Goal: Information Seeking & Learning: Check status

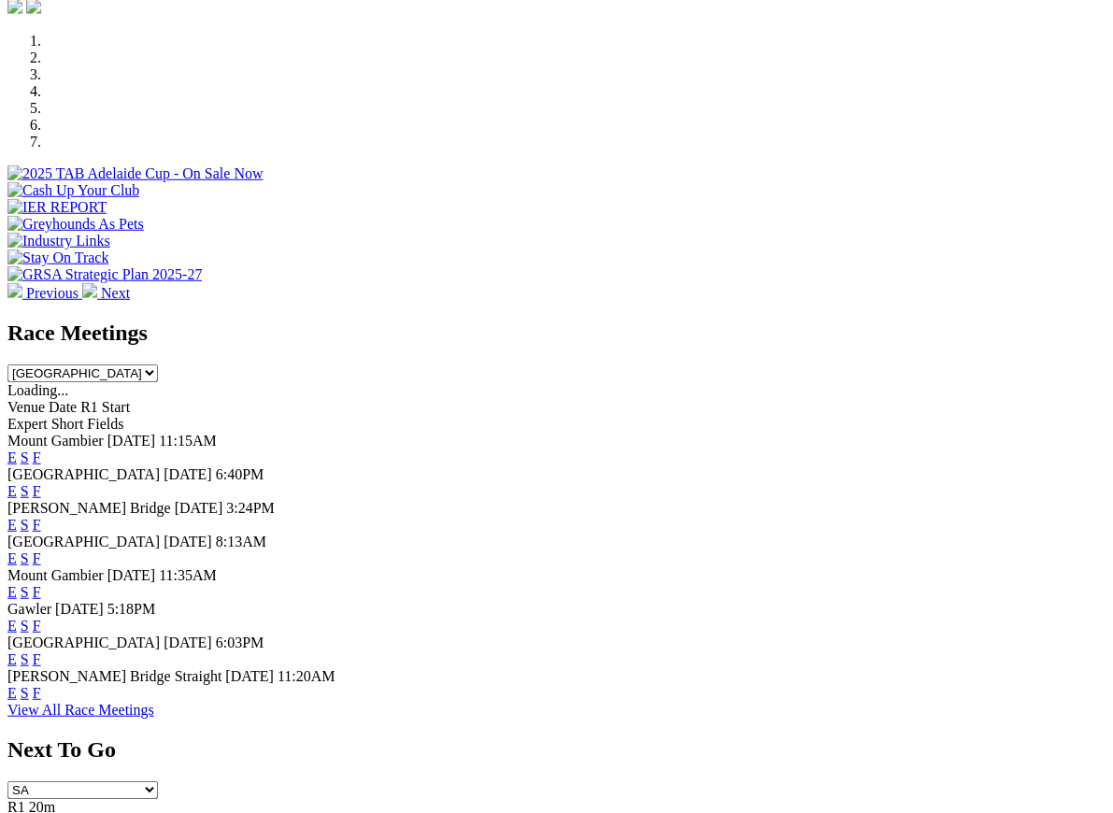
scroll to position [622, 0]
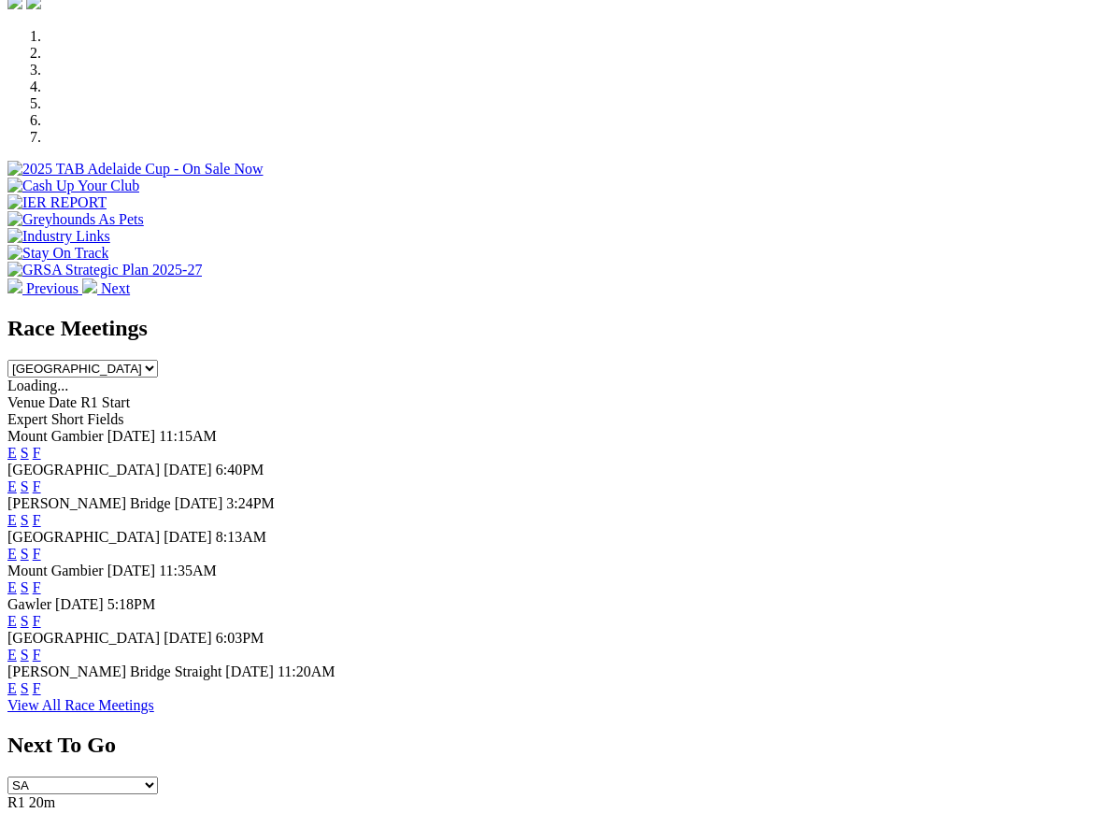
click at [41, 647] on link "F" at bounding box center [37, 655] width 8 height 16
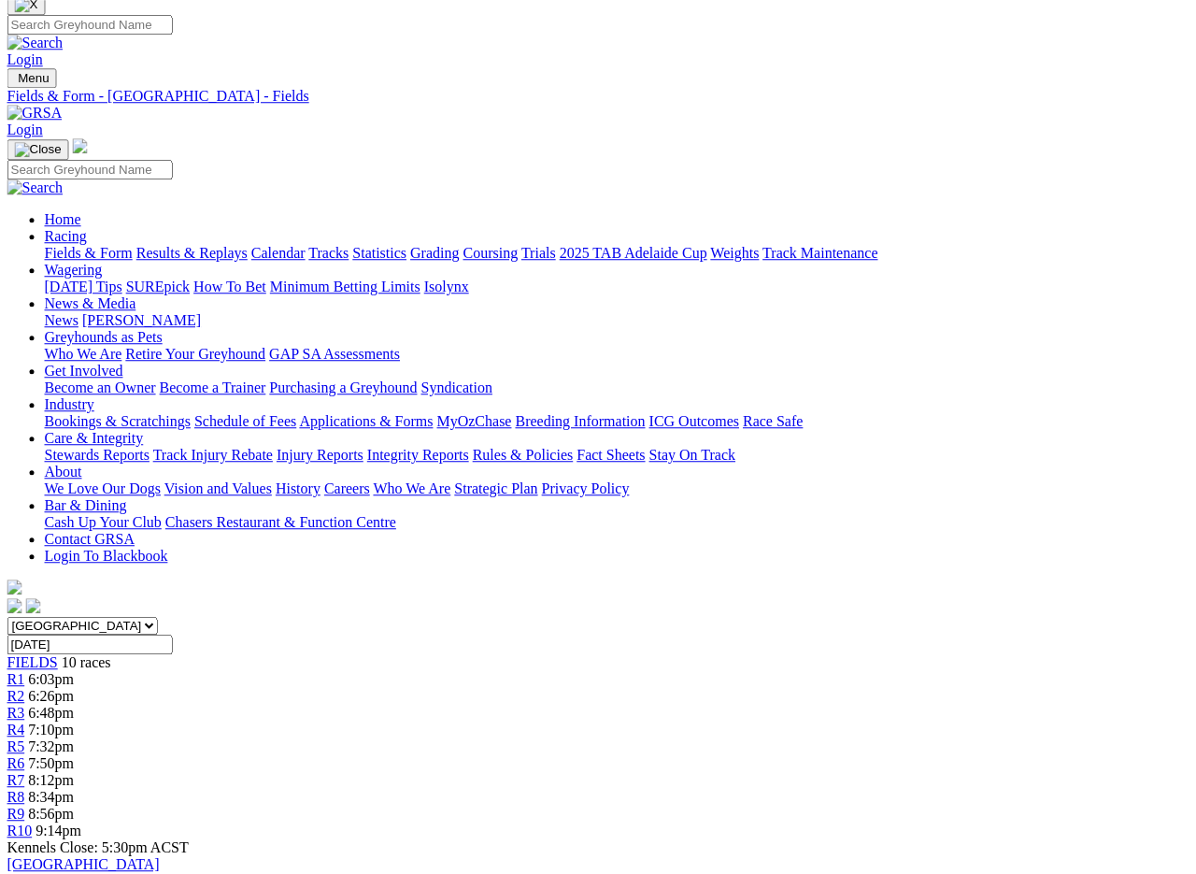
scroll to position [52, 17]
click at [52, 245] on link "Fields & Form" at bounding box center [89, 253] width 88 height 16
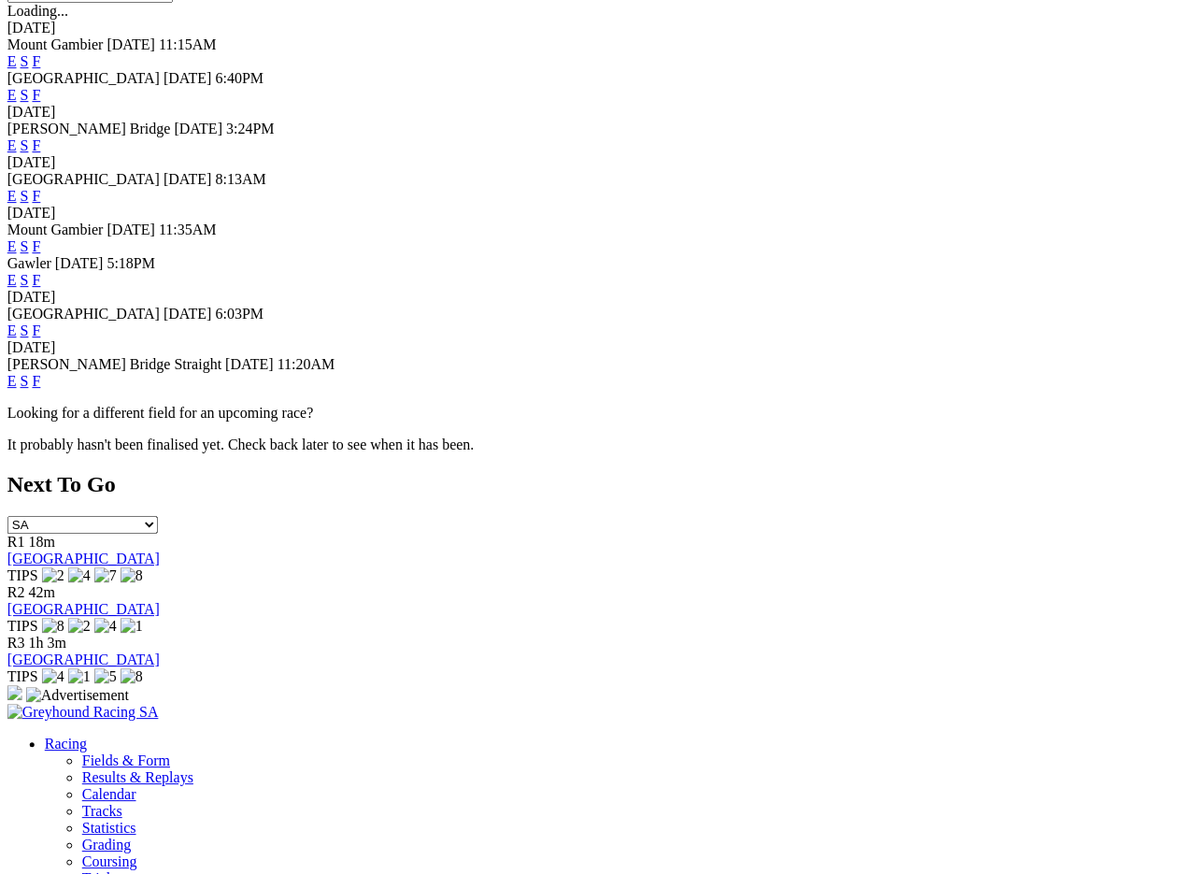
scroll to position [704, 36]
click at [41, 373] on link "F" at bounding box center [37, 381] width 8 height 16
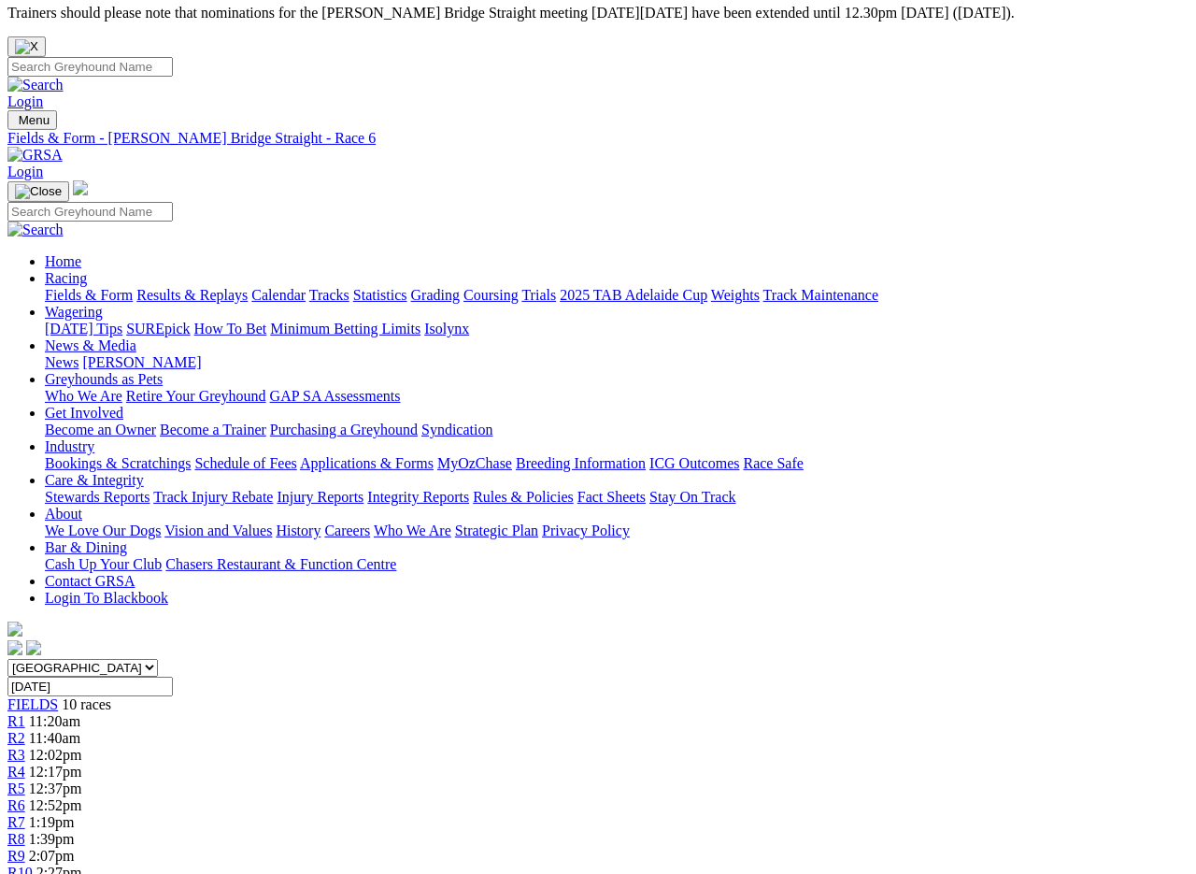
scroll to position [11, 0]
click at [50, 286] on link "Fields & Form" at bounding box center [89, 294] width 88 height 16
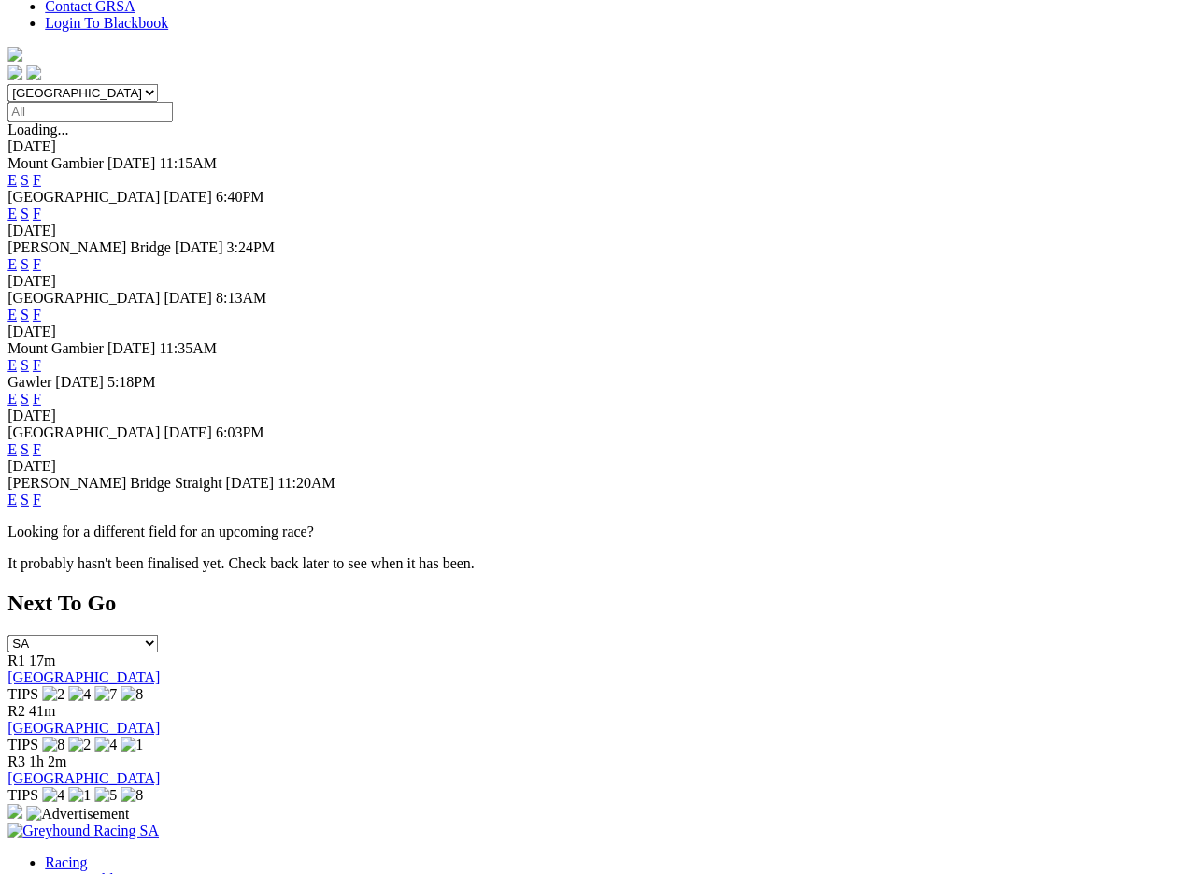
scroll to position [586, 1]
click at [41, 491] on link "F" at bounding box center [37, 499] width 8 height 16
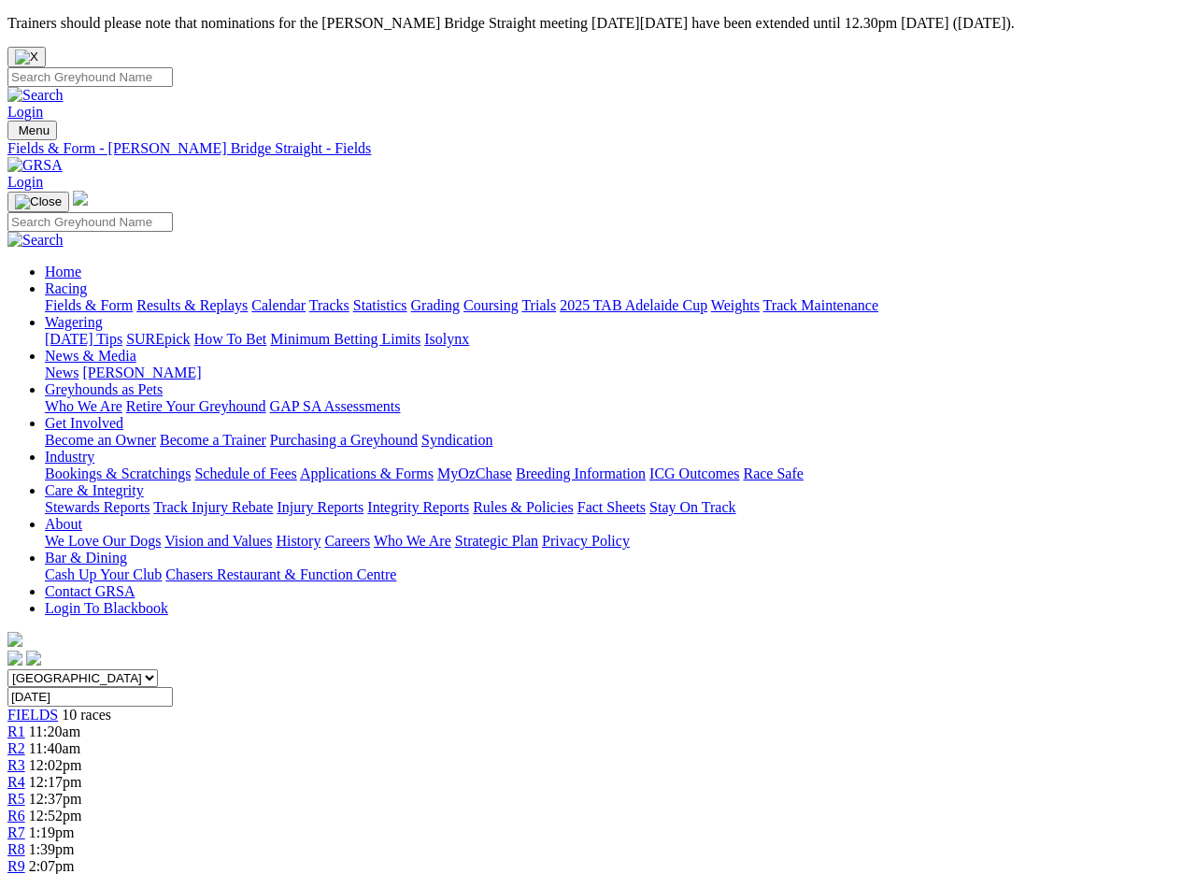
click at [223, 297] on link "Results & Replays" at bounding box center [191, 305] width 111 height 16
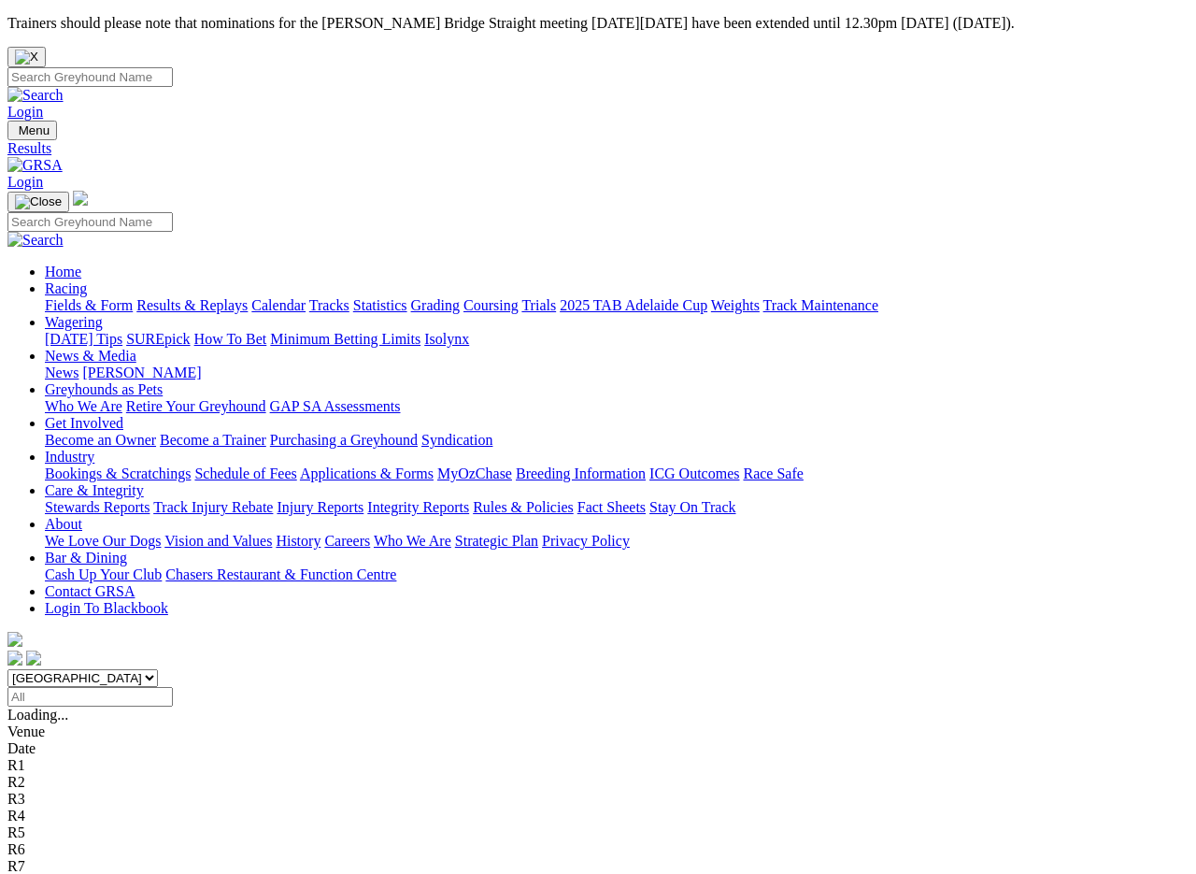
scroll to position [3, 0]
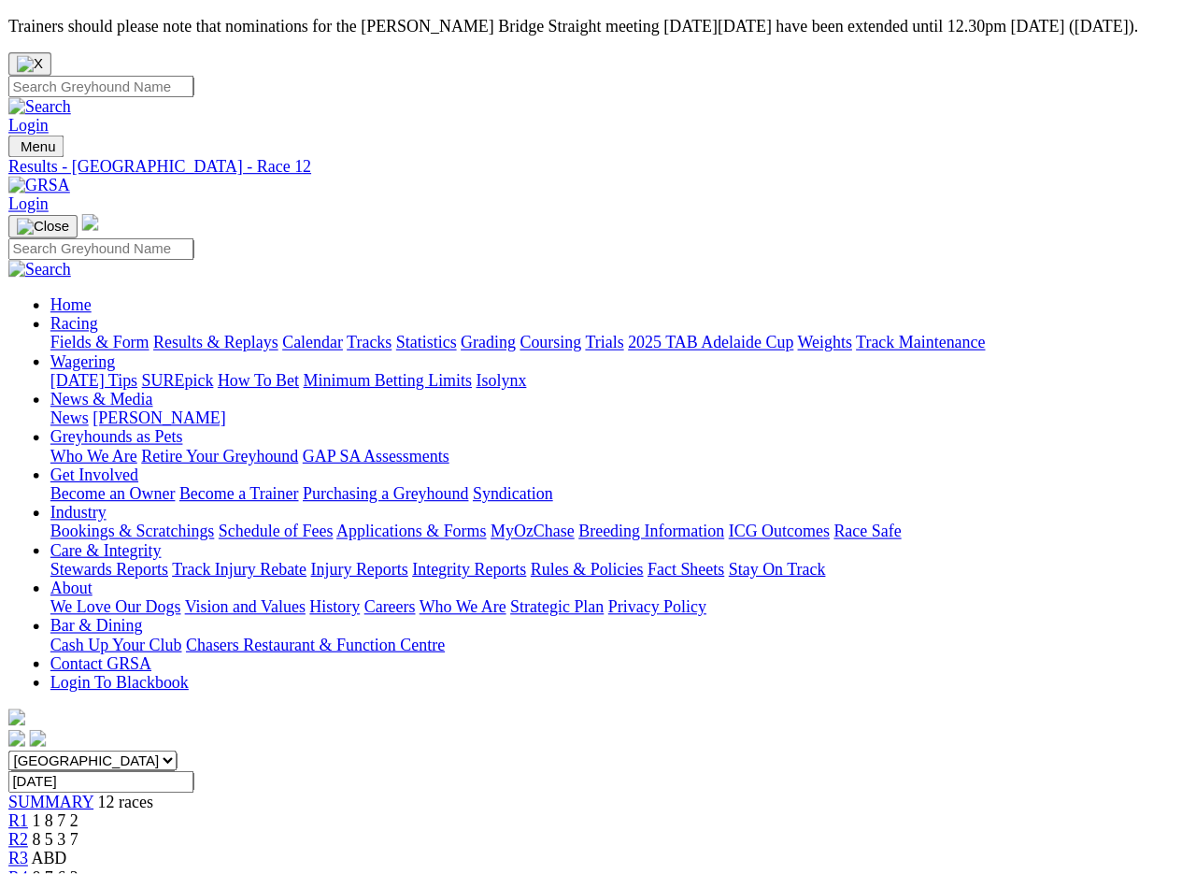
scroll to position [3, 0]
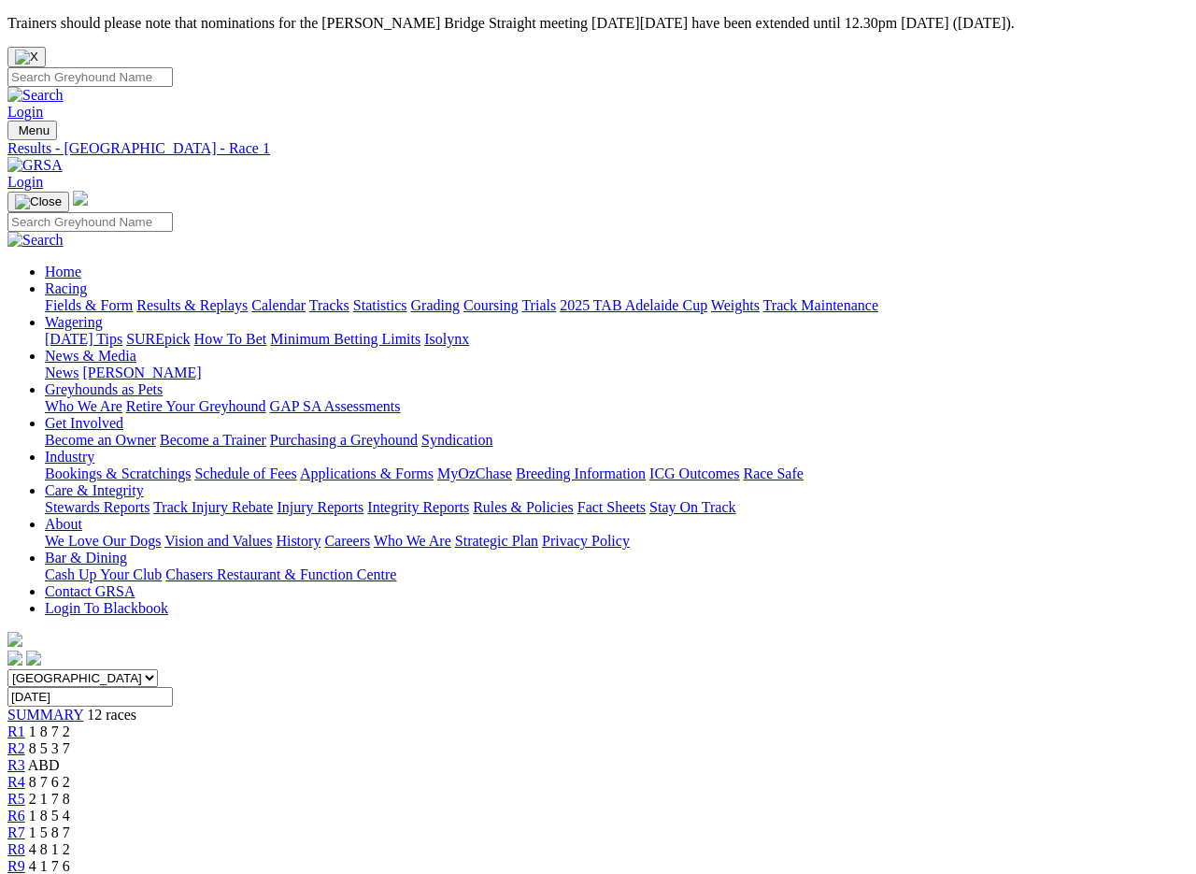
scroll to position [5, 0]
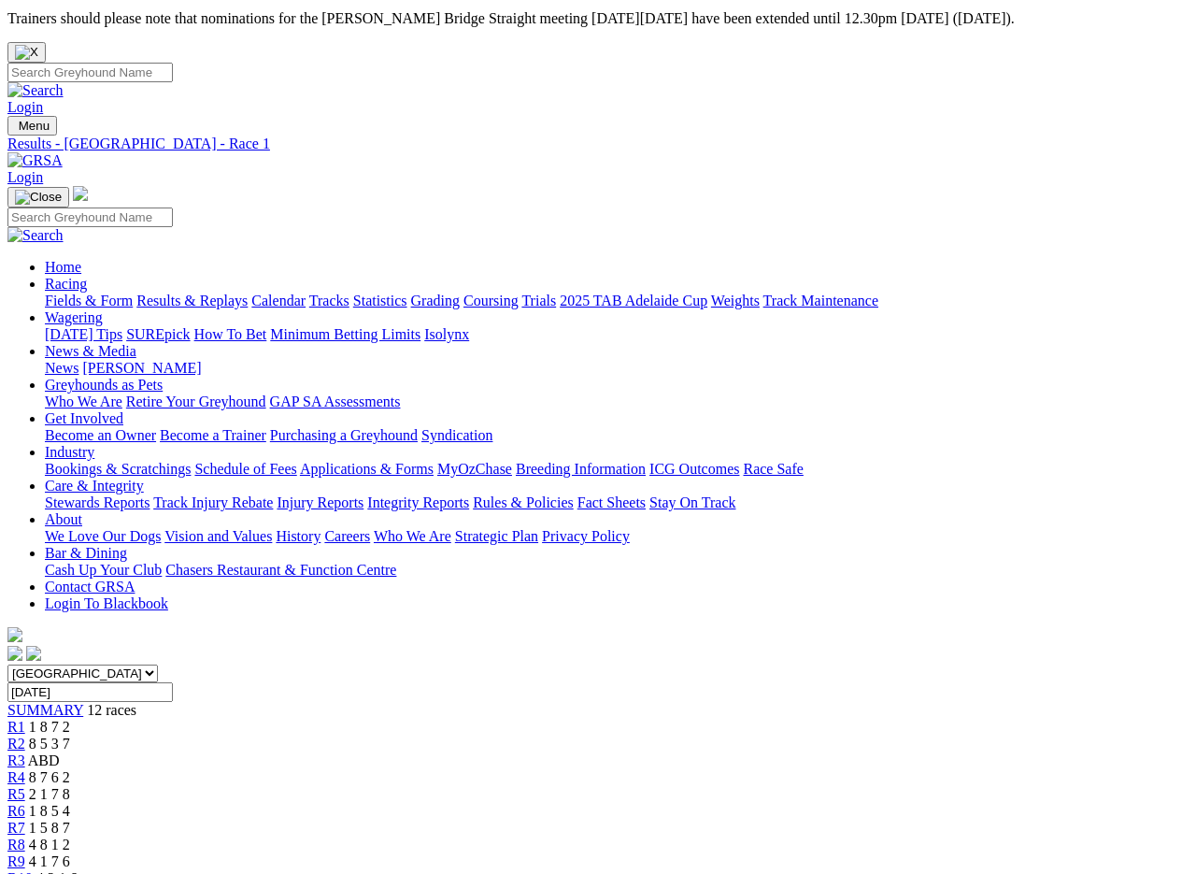
click at [69, 292] on link "Fields & Form" at bounding box center [89, 300] width 88 height 16
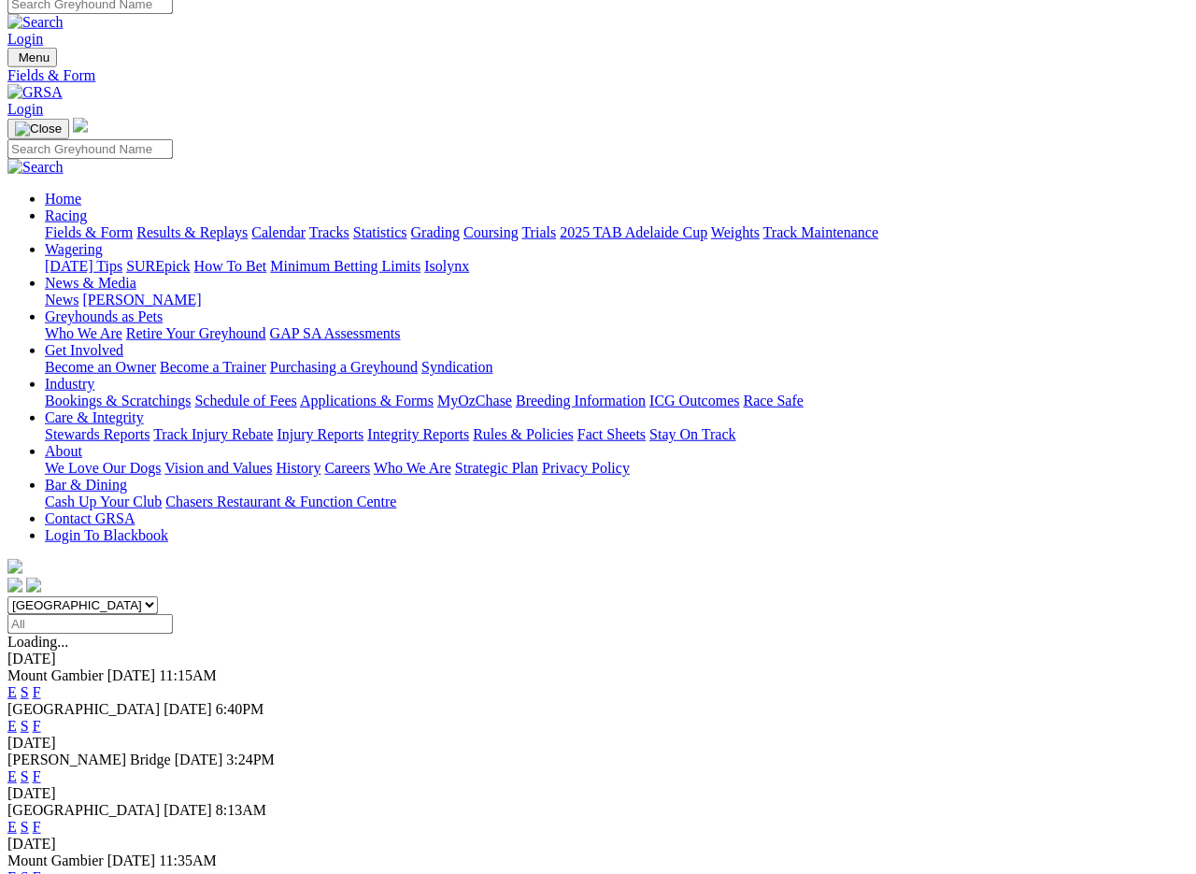
scroll to position [74, 0]
click at [41, 767] on link "F" at bounding box center [37, 775] width 8 height 16
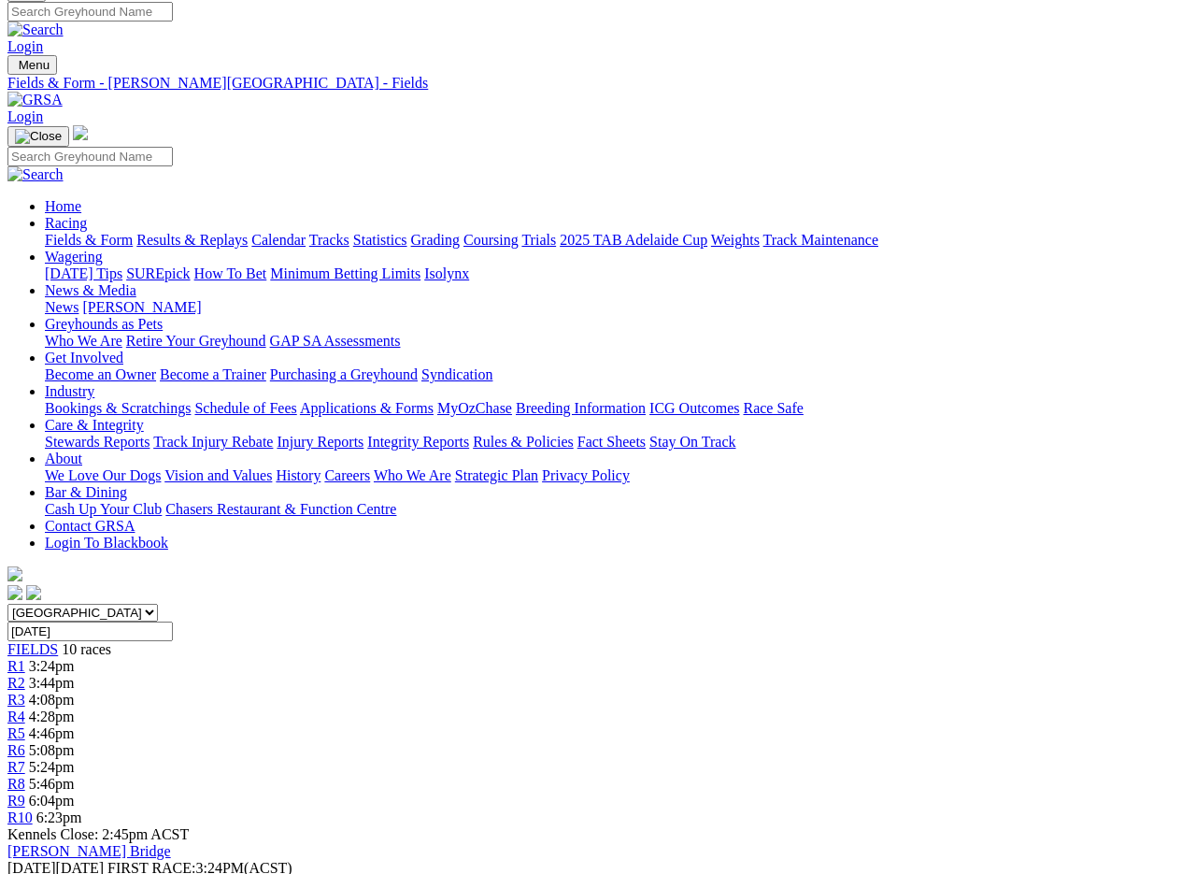
scroll to position [70, 0]
